Goal: Check status: Check status

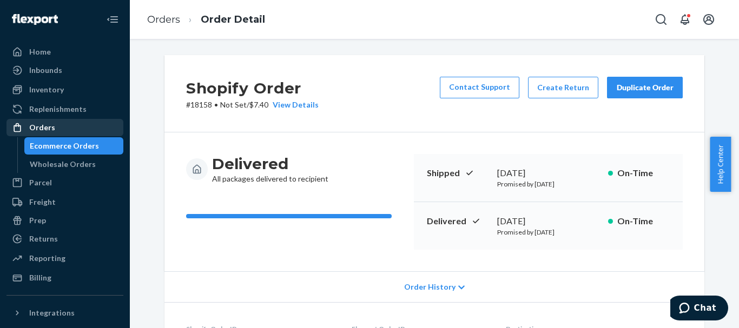
click at [56, 125] on div "Orders" at bounding box center [65, 127] width 115 height 15
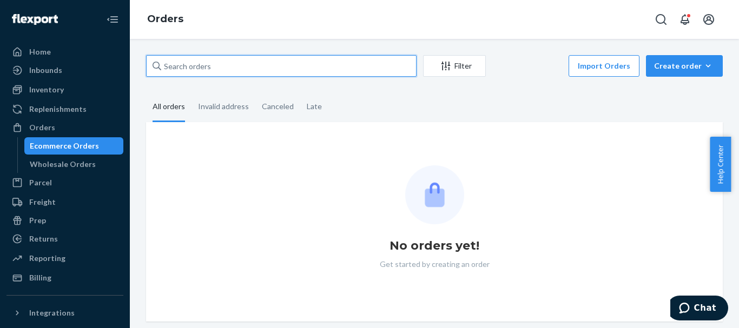
click at [209, 62] on input "text" at bounding box center [281, 66] width 270 height 22
paste input "3346925"
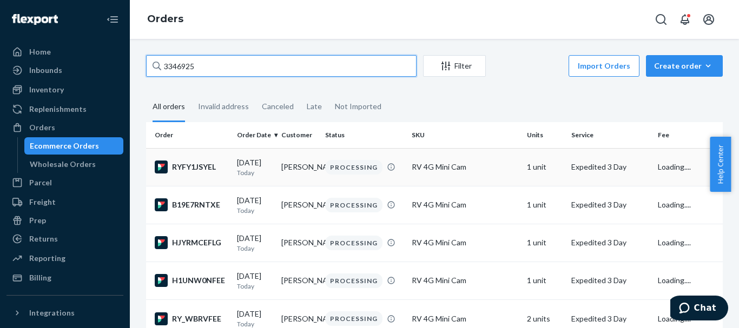
type input "3346925"
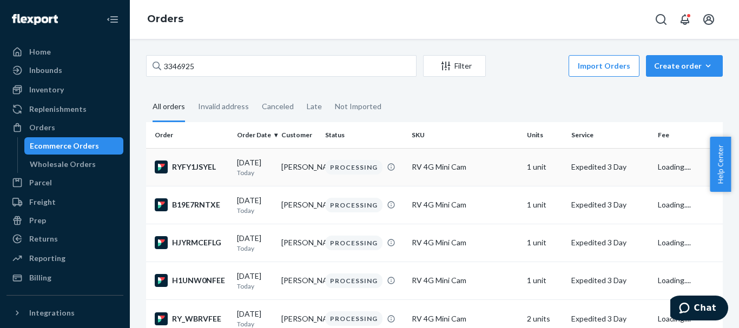
click at [191, 170] on div "RYFY1JSYEL" at bounding box center [192, 167] width 74 height 13
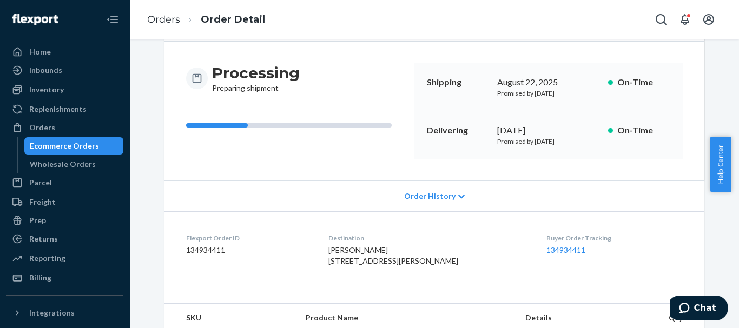
scroll to position [193, 0]
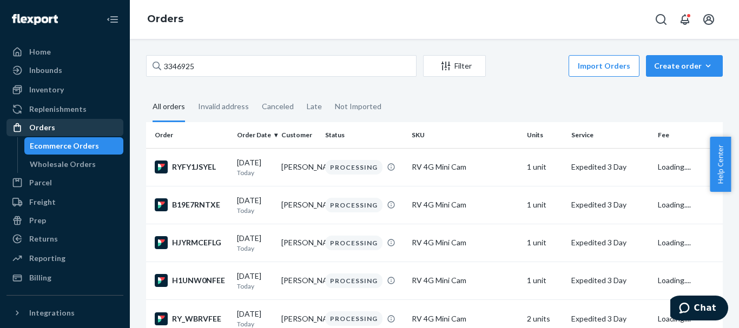
click at [70, 128] on div "Orders" at bounding box center [65, 127] width 115 height 15
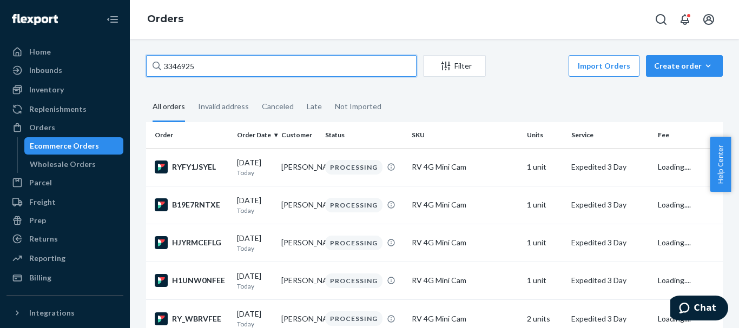
click at [268, 64] on input "3346925" at bounding box center [281, 66] width 270 height 22
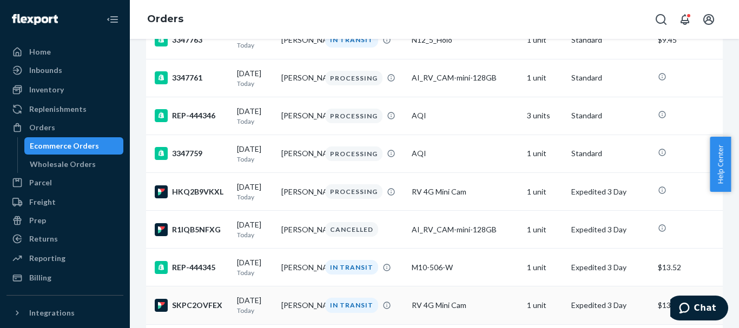
scroll to position [2055, 0]
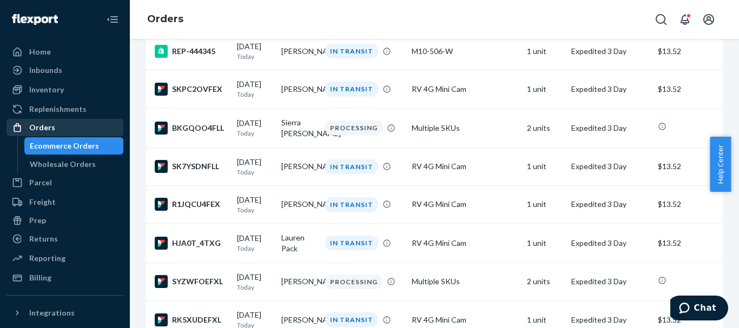
click at [54, 129] on div "Orders" at bounding box center [65, 127] width 115 height 15
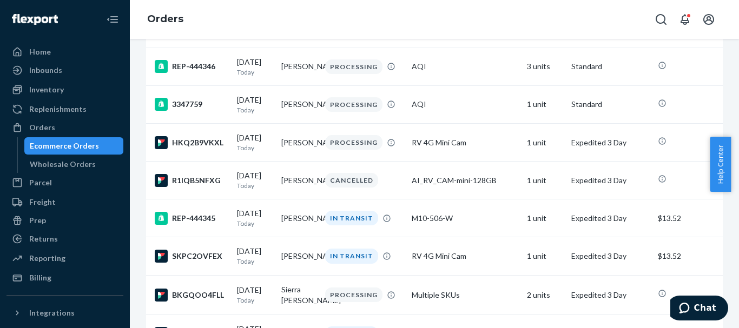
scroll to position [1623, 0]
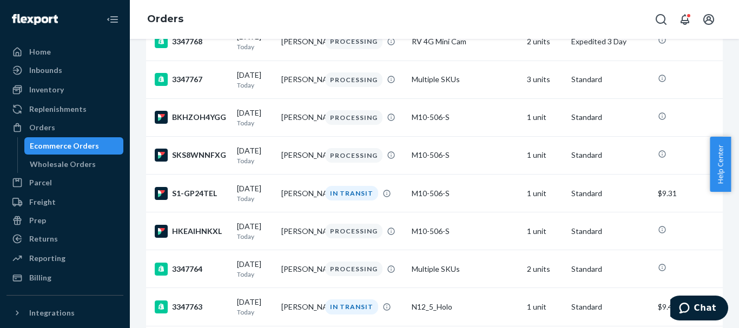
drag, startPoint x: 738, startPoint y: 165, endPoint x: 737, endPoint y: 41, distance: 124.4
click at [730, 41] on body "Home Inbounds Shipping Plans Problems Inventory Products Replenishments Orders …" at bounding box center [369, 164] width 739 height 328
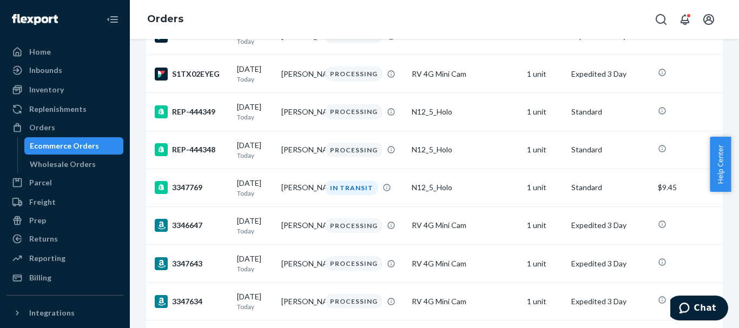
drag, startPoint x: 738, startPoint y: 70, endPoint x: 736, endPoint y: 18, distance: 52.0
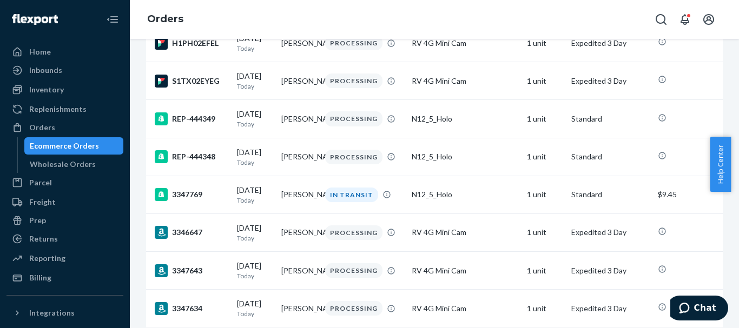
click at [730, 18] on body "Home Inbounds Shipping Plans Problems Inventory Products Replenishments Orders …" at bounding box center [369, 164] width 739 height 328
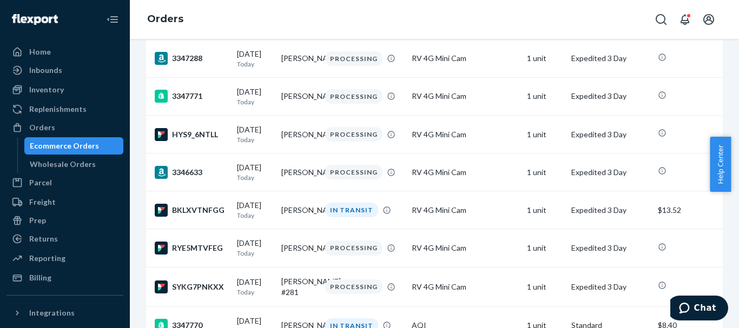
scroll to position [0, 0]
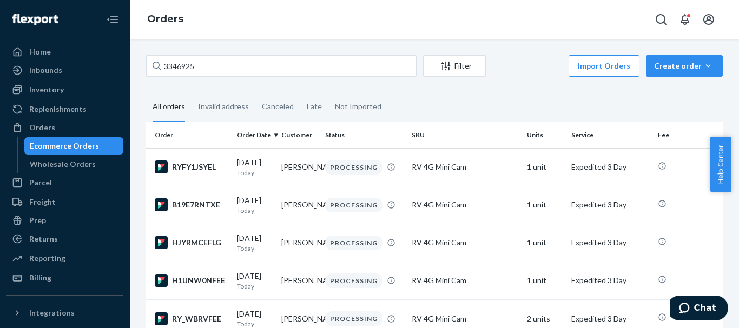
click at [502, 45] on div "3346925 Filter Import Orders Create order Ecommerce order Removal order All ord…" at bounding box center [434, 183] width 609 height 289
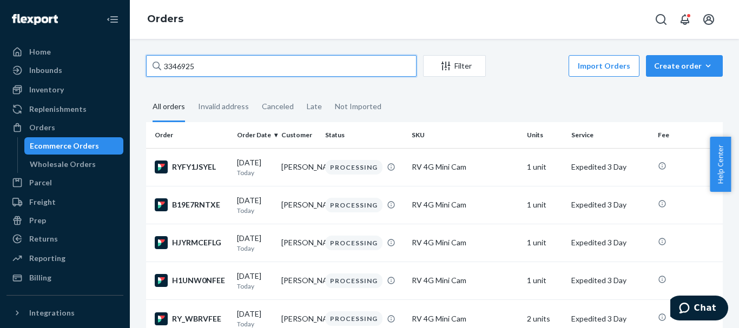
click at [185, 62] on input "3346925" at bounding box center [281, 66] width 270 height 22
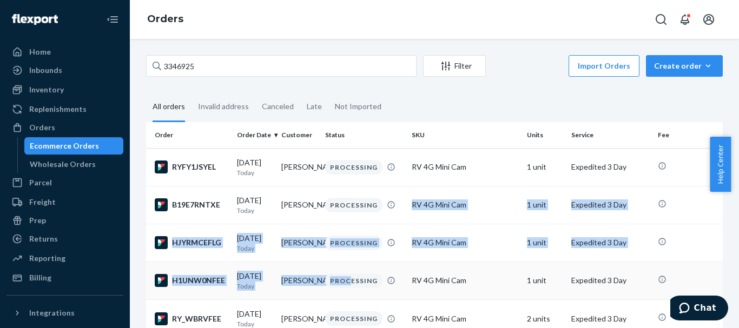
drag, startPoint x: 344, startPoint y: 275, endPoint x: 338, endPoint y: 290, distance: 16.5
